Goal: Transaction & Acquisition: Purchase product/service

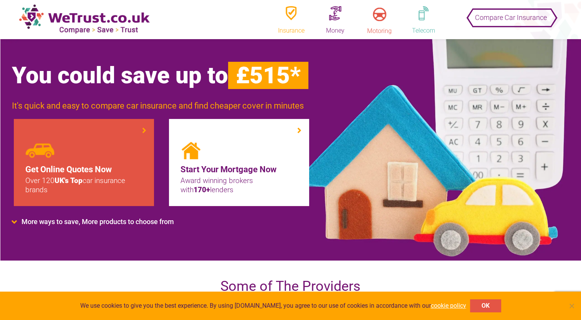
click at [120, 145] on figure at bounding box center [83, 150] width 117 height 17
click at [137, 135] on li "Get Online Quotes Now Over 120 UK's Top car insurance brands" at bounding box center [84, 162] width 140 height 87
click at [145, 128] on li "Get Online Quotes Now Over 120 UK's Top car insurance brands" at bounding box center [84, 162] width 140 height 87
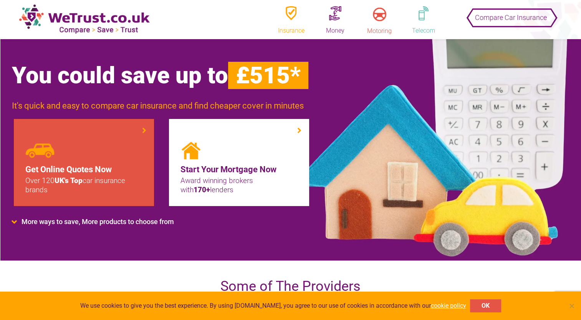
click at [145, 128] on li "Get Online Quotes Now Over 120 UK's Top car insurance brands" at bounding box center [84, 162] width 140 height 87
click at [86, 172] on h4 "Get Online Quotes Now" at bounding box center [83, 169] width 117 height 13
